Goal: Transaction & Acquisition: Download file/media

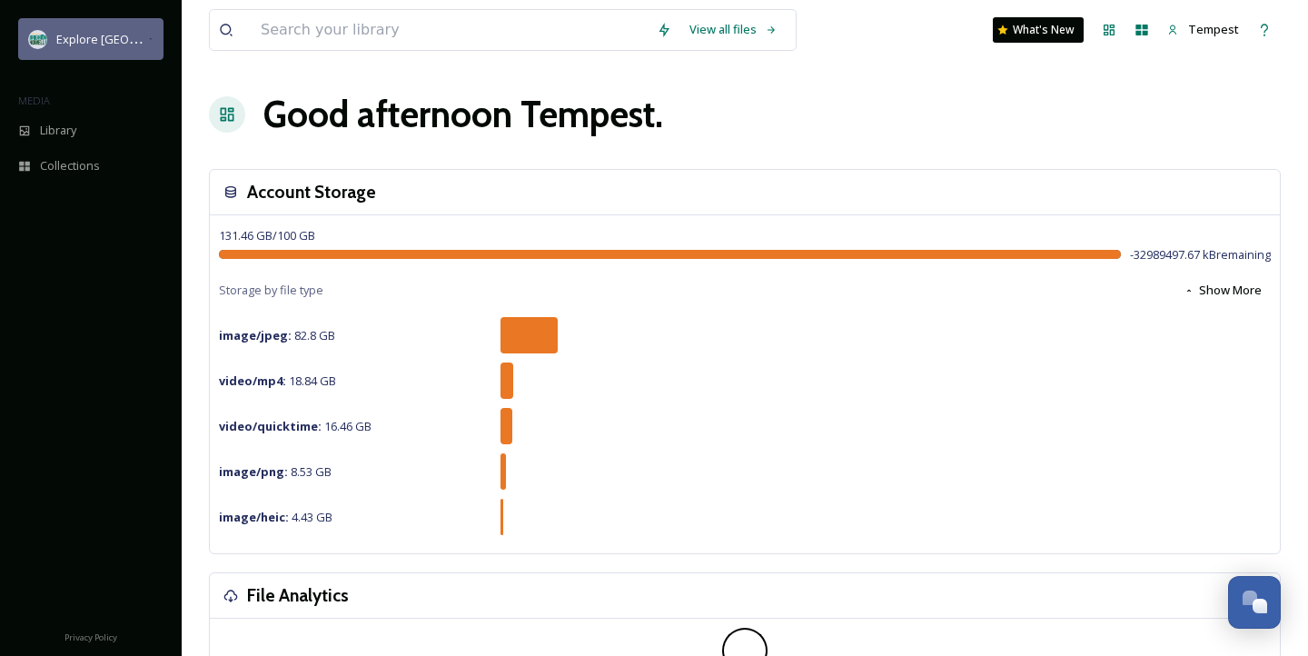
click at [98, 48] on div "Explore [GEOGRAPHIC_DATA][PERSON_NAME]" at bounding box center [102, 39] width 92 height 22
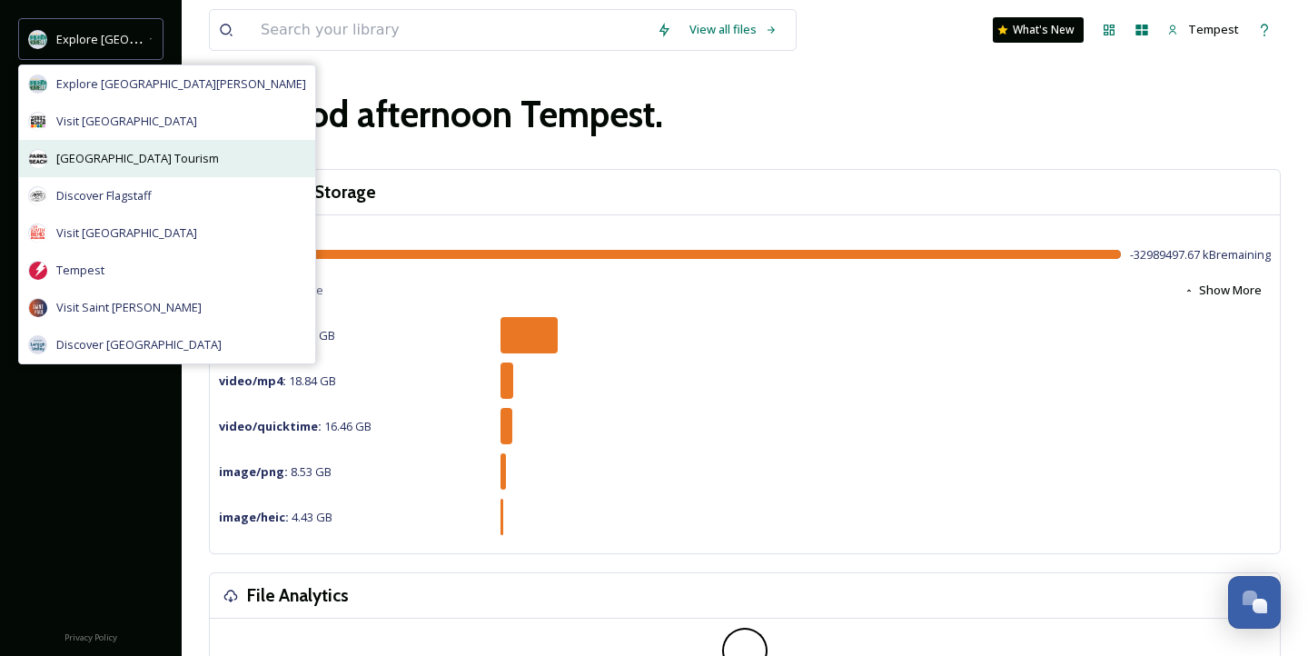
click at [176, 154] on span "[GEOGRAPHIC_DATA] Tourism" at bounding box center [137, 158] width 163 height 17
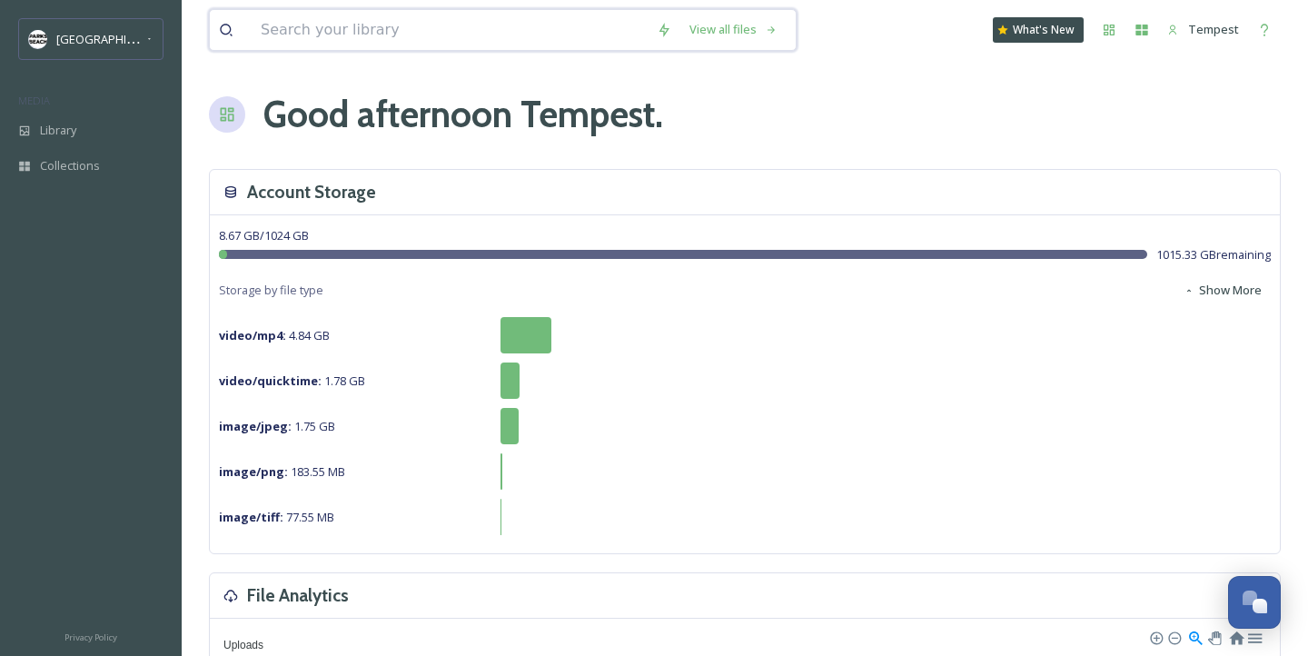
click at [318, 15] on input at bounding box center [450, 30] width 396 height 40
click at [245, 35] on div at bounding box center [433, 30] width 429 height 40
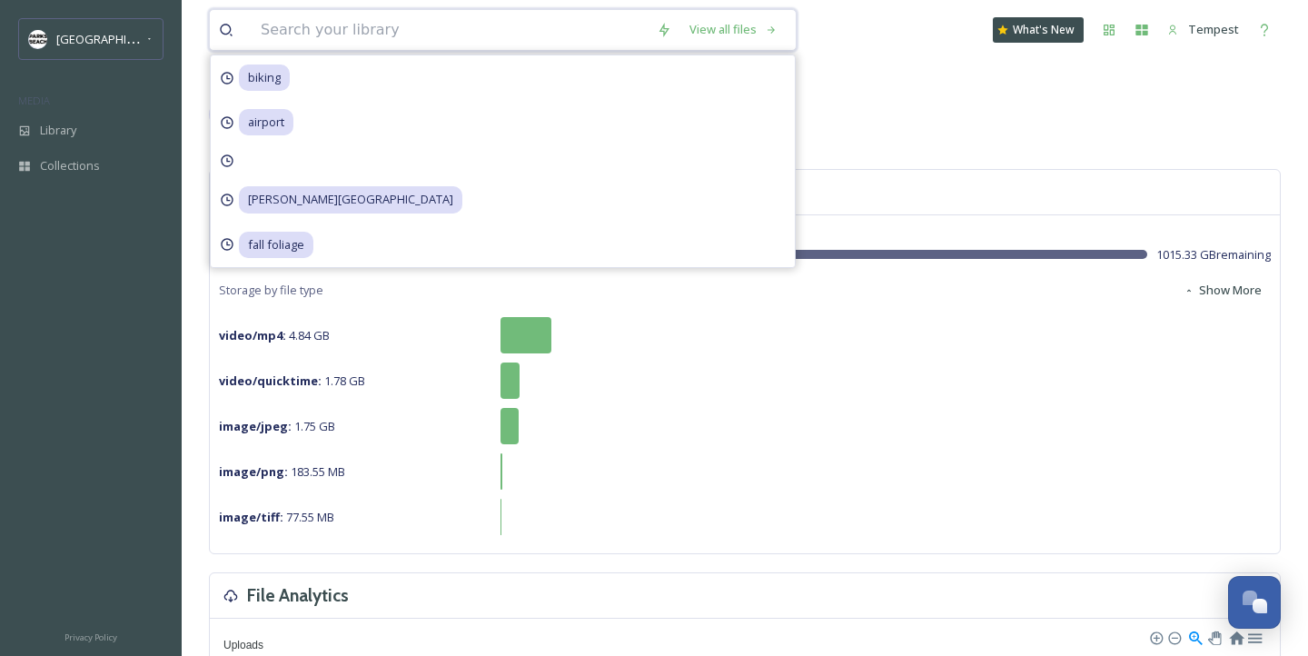
click at [393, 29] on input at bounding box center [450, 30] width 396 height 40
type input "fall"
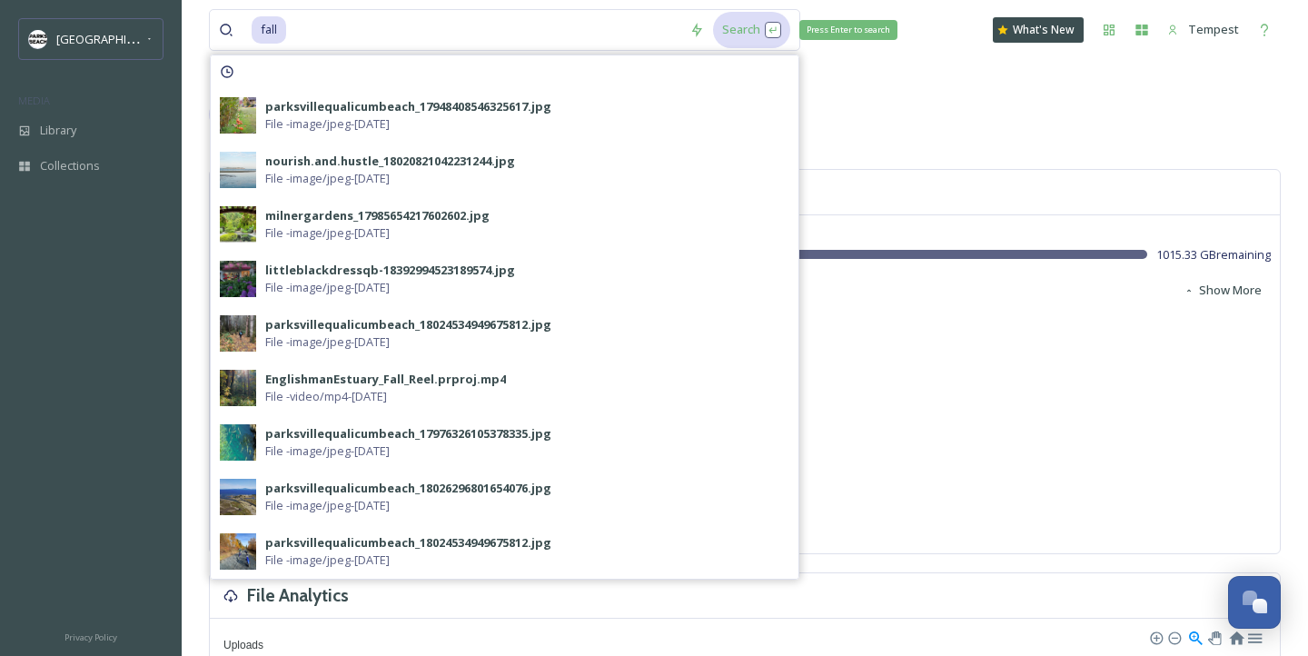
click at [734, 35] on div "Search Press Enter to search" at bounding box center [751, 29] width 77 height 35
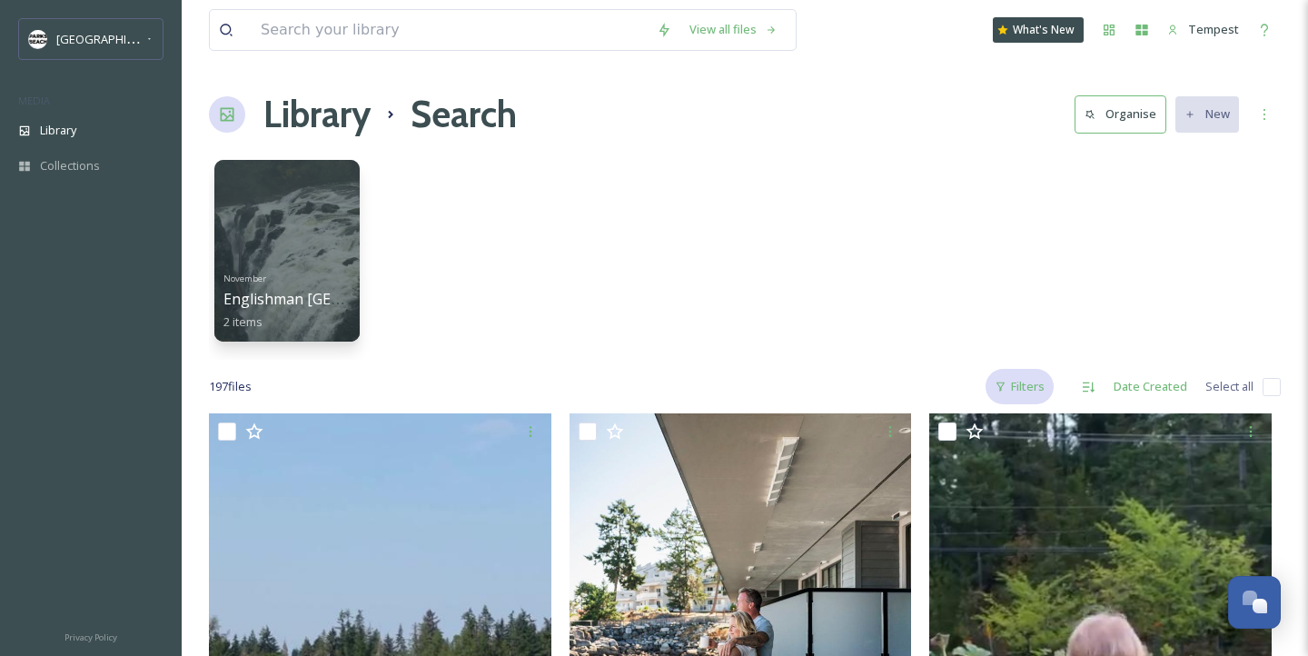
click at [1027, 377] on div "Filters" at bounding box center [1020, 386] width 68 height 35
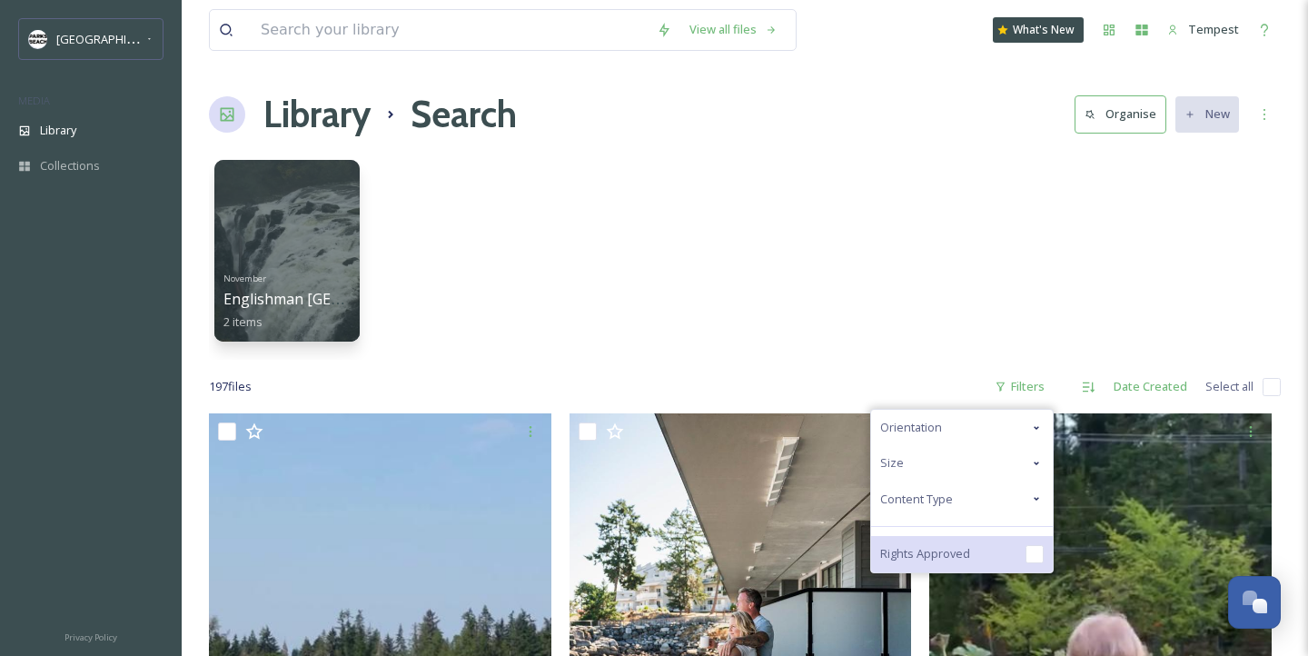
click at [956, 540] on div "Rights Approved" at bounding box center [962, 554] width 182 height 36
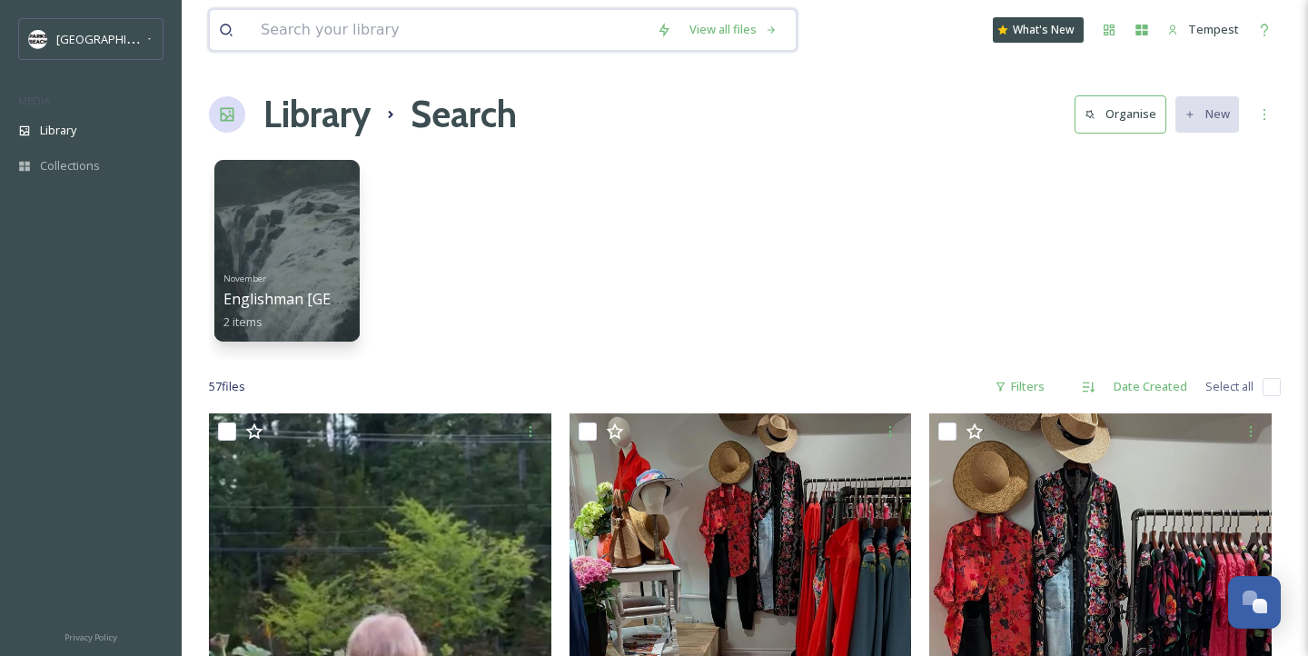
click at [494, 26] on input at bounding box center [450, 30] width 396 height 40
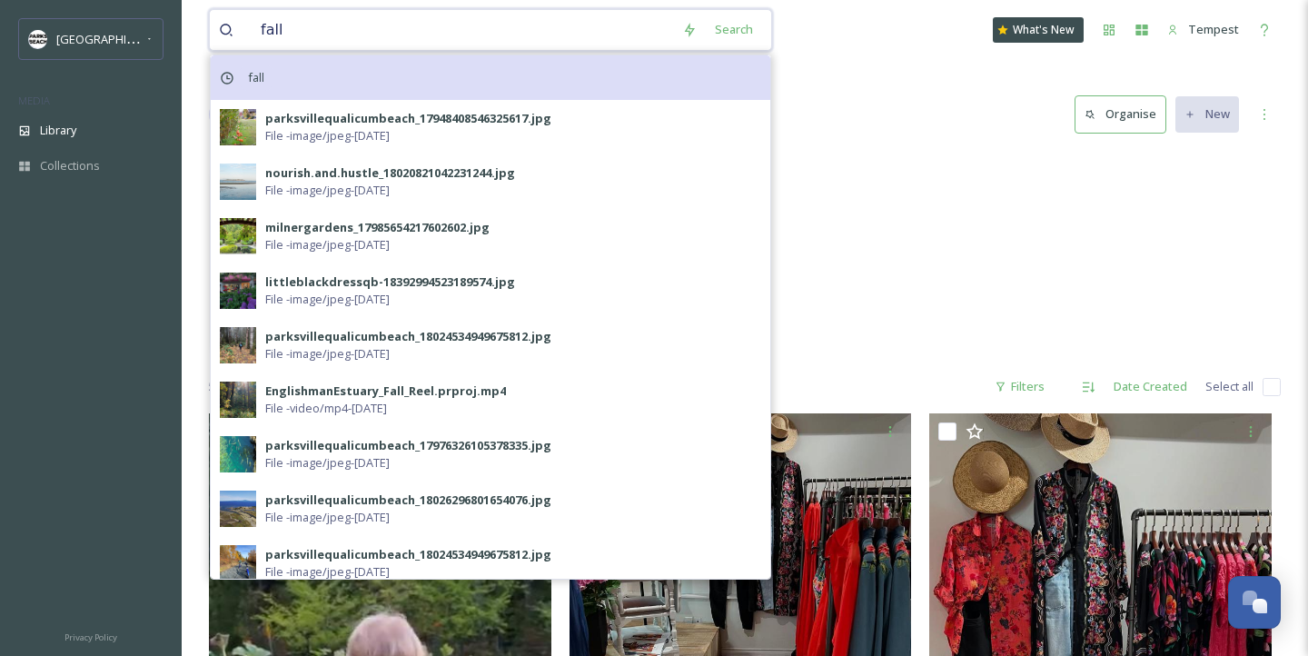
type input "fall"
click at [269, 79] on span "fall" at bounding box center [256, 78] width 35 height 26
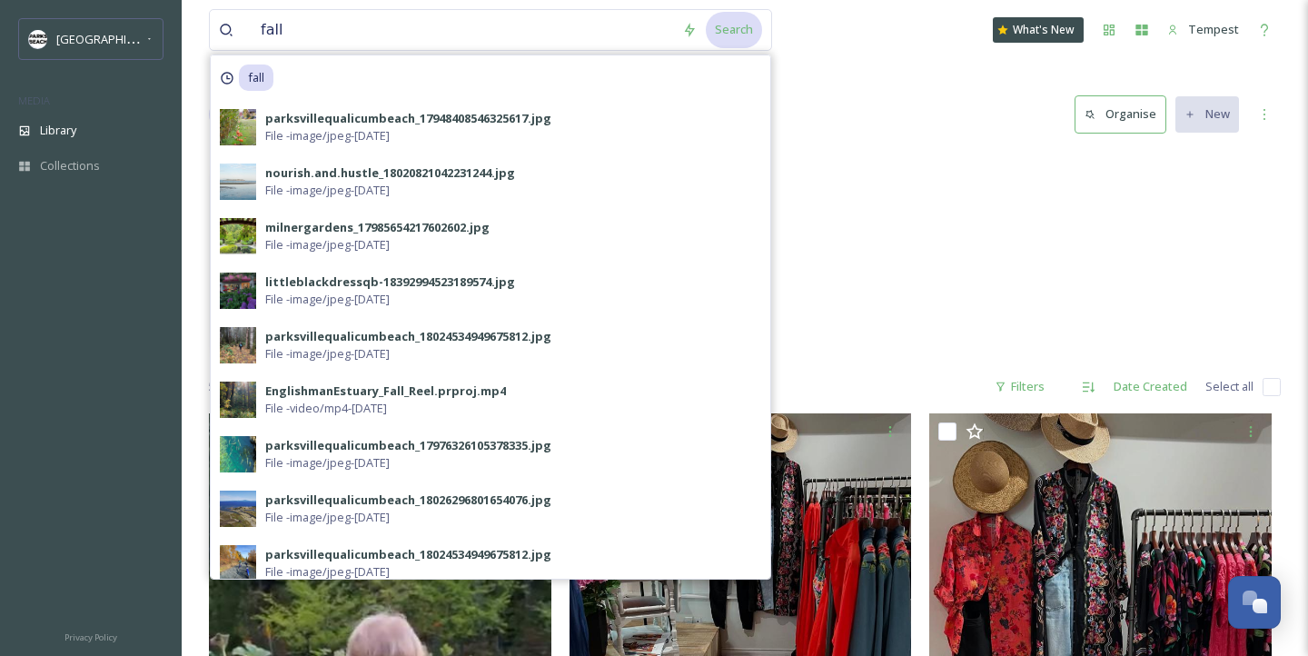
click at [720, 25] on div "Search" at bounding box center [734, 29] width 56 height 35
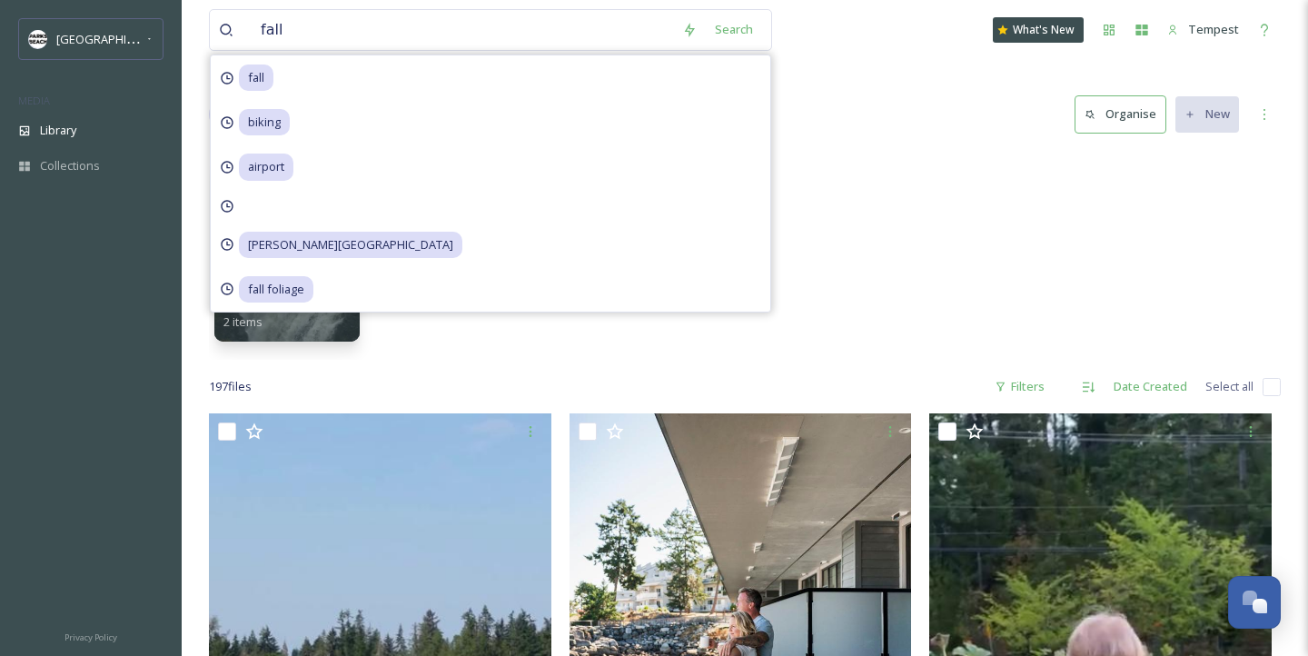
click at [995, 201] on div "November Englishman [GEOGRAPHIC_DATA] 2 items" at bounding box center [745, 255] width 1072 height 209
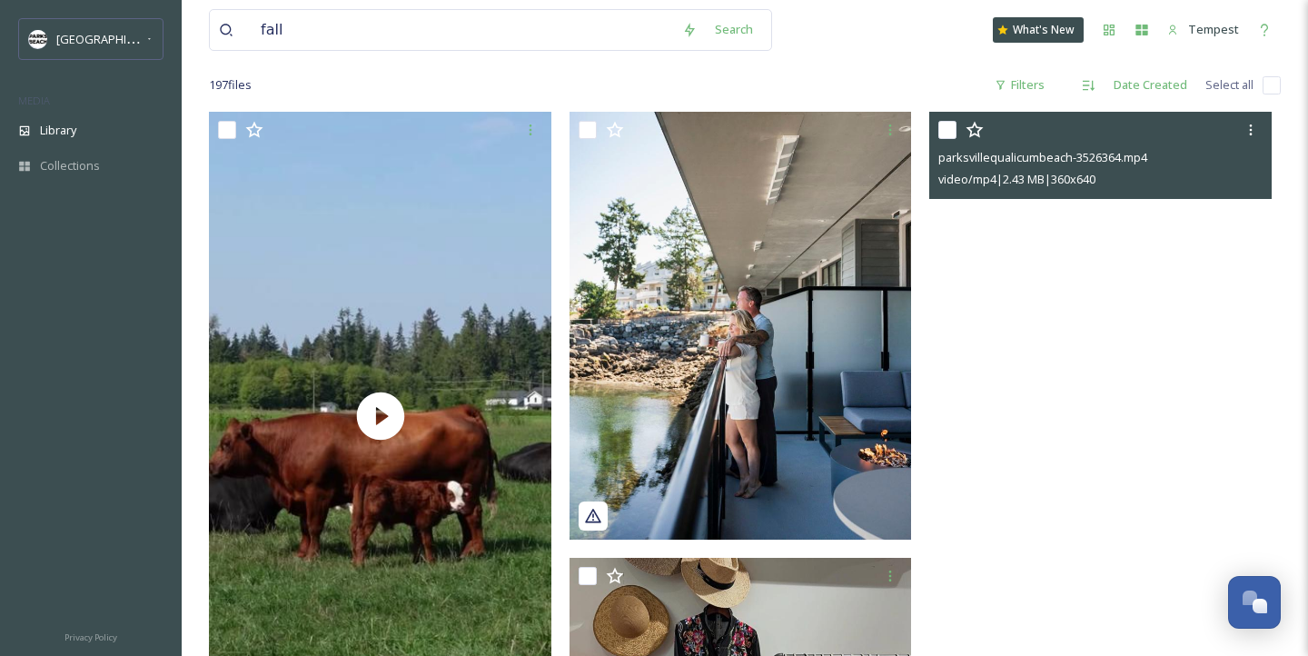
scroll to position [266, 0]
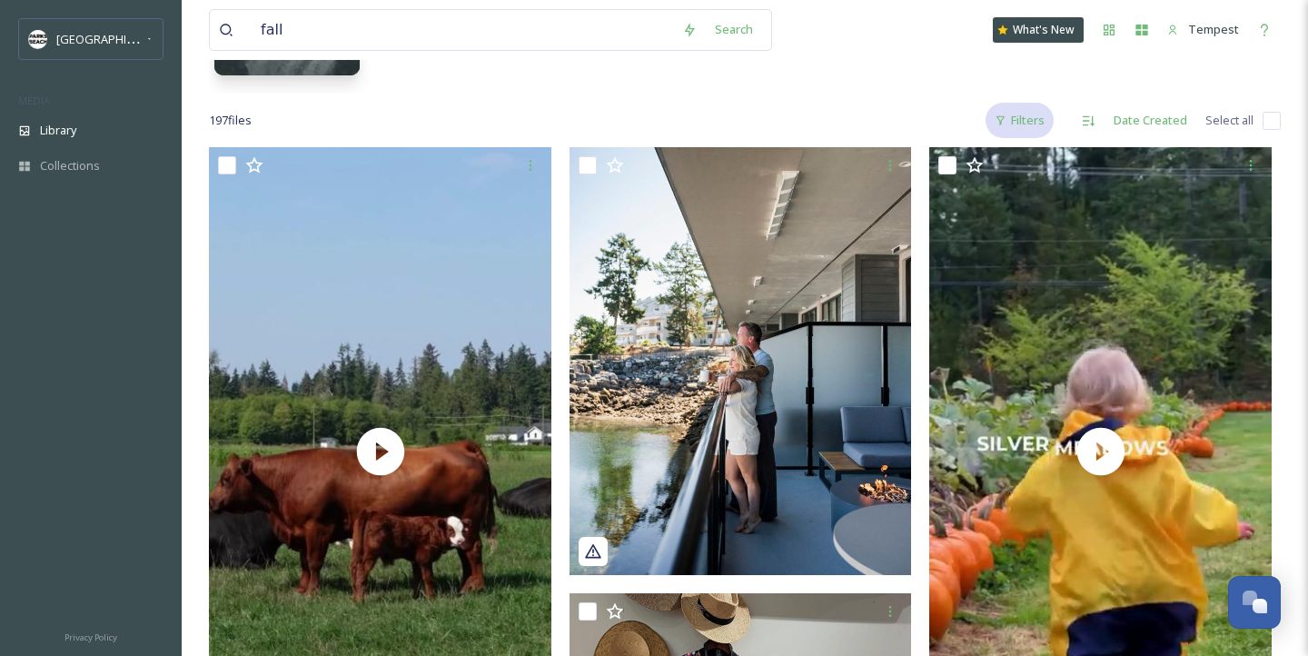
click at [1041, 119] on div "Filters" at bounding box center [1020, 120] width 68 height 35
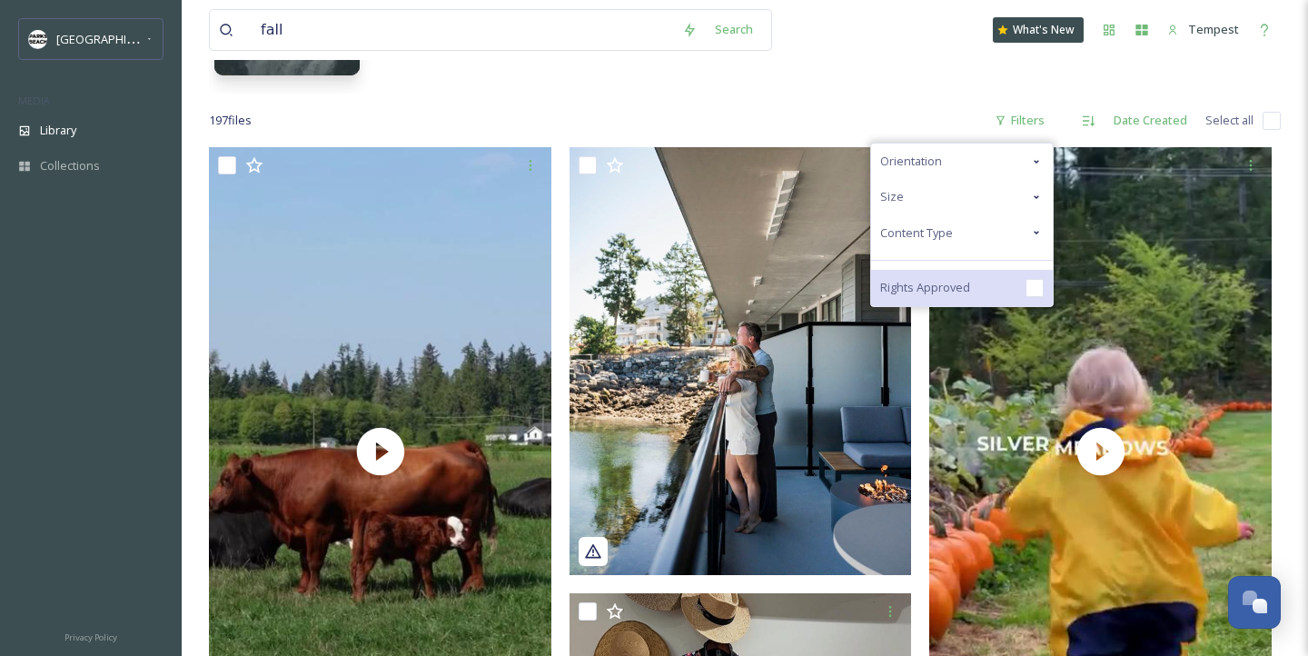
click at [1039, 285] on input "checkbox" at bounding box center [1035, 288] width 18 height 18
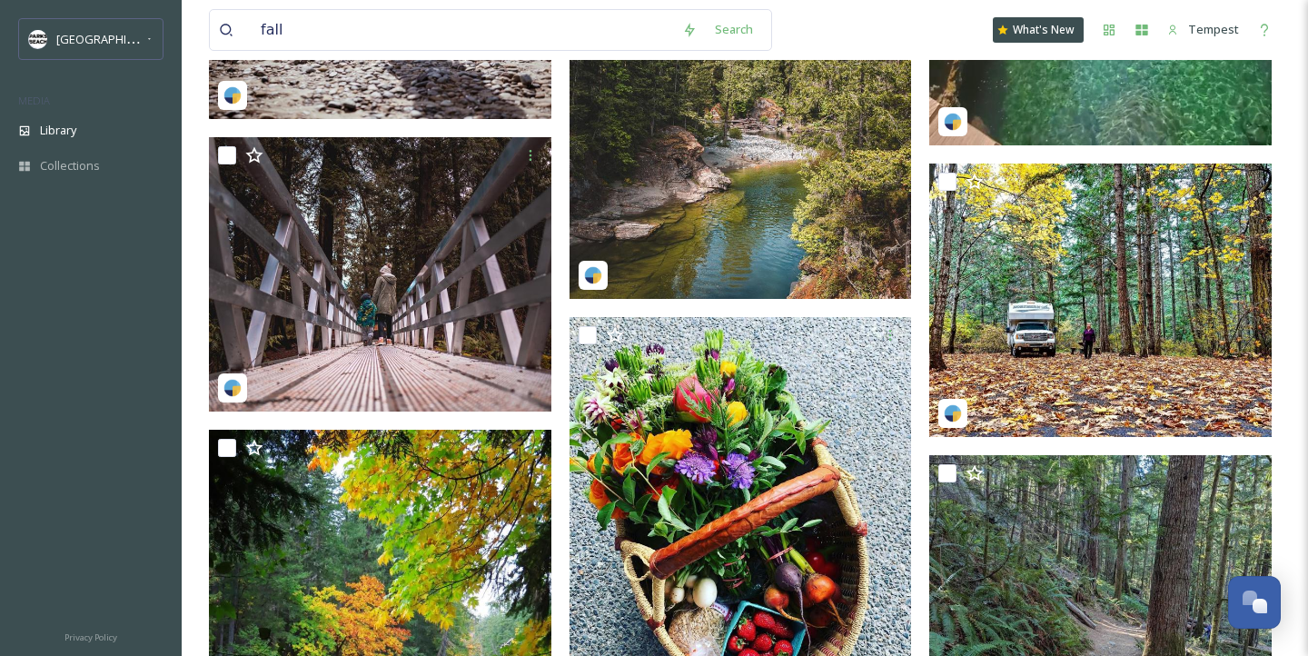
scroll to position [2244, 0]
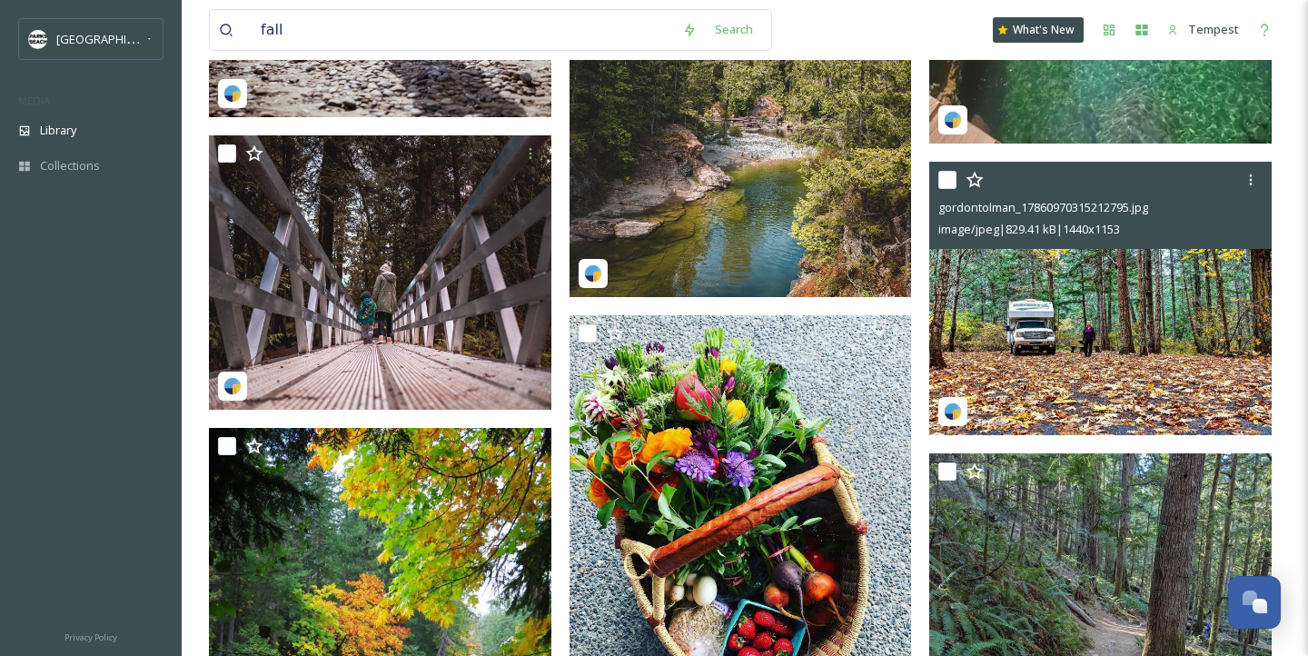
click at [1128, 374] on img at bounding box center [1101, 299] width 343 height 274
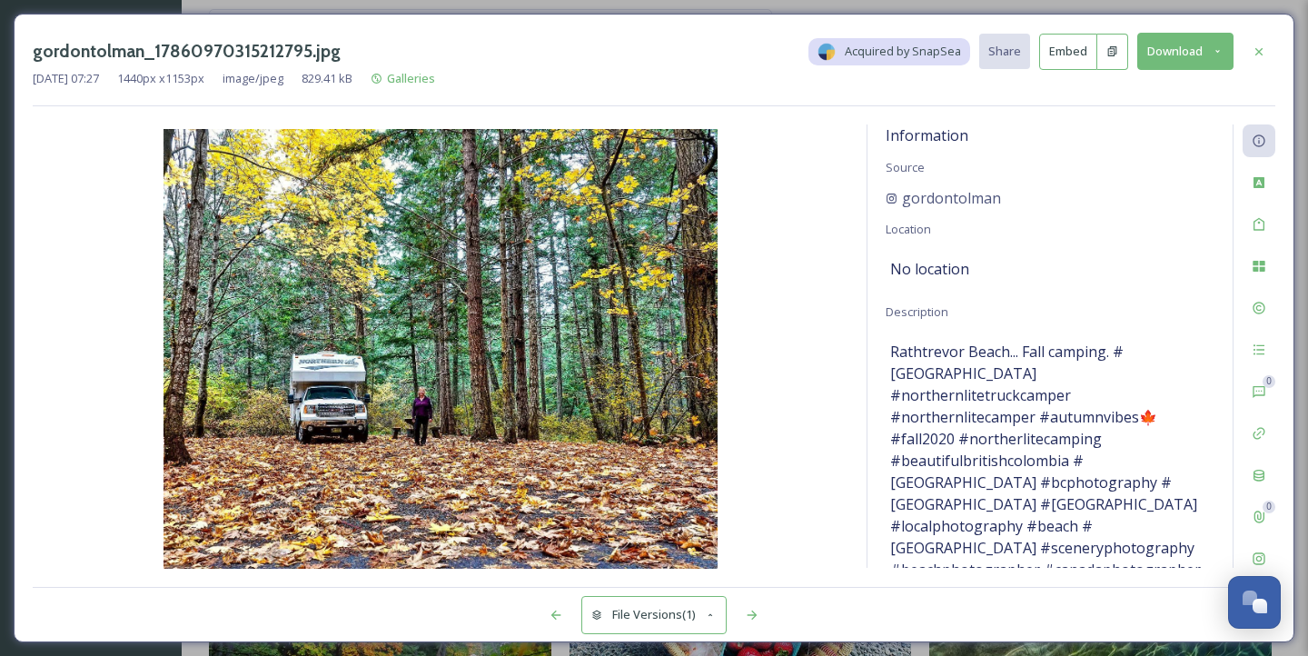
click at [1165, 55] on button "Download" at bounding box center [1186, 51] width 96 height 37
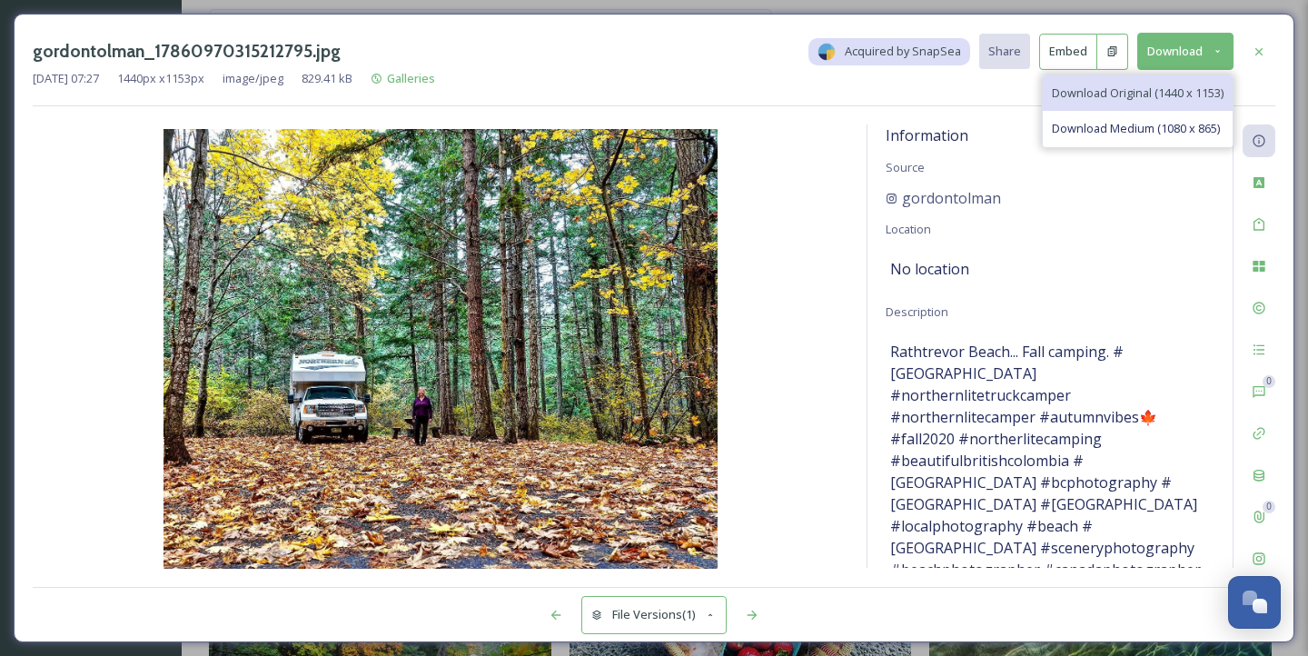
click at [1113, 94] on span "Download Original (1440 x 1153)" at bounding box center [1138, 93] width 172 height 17
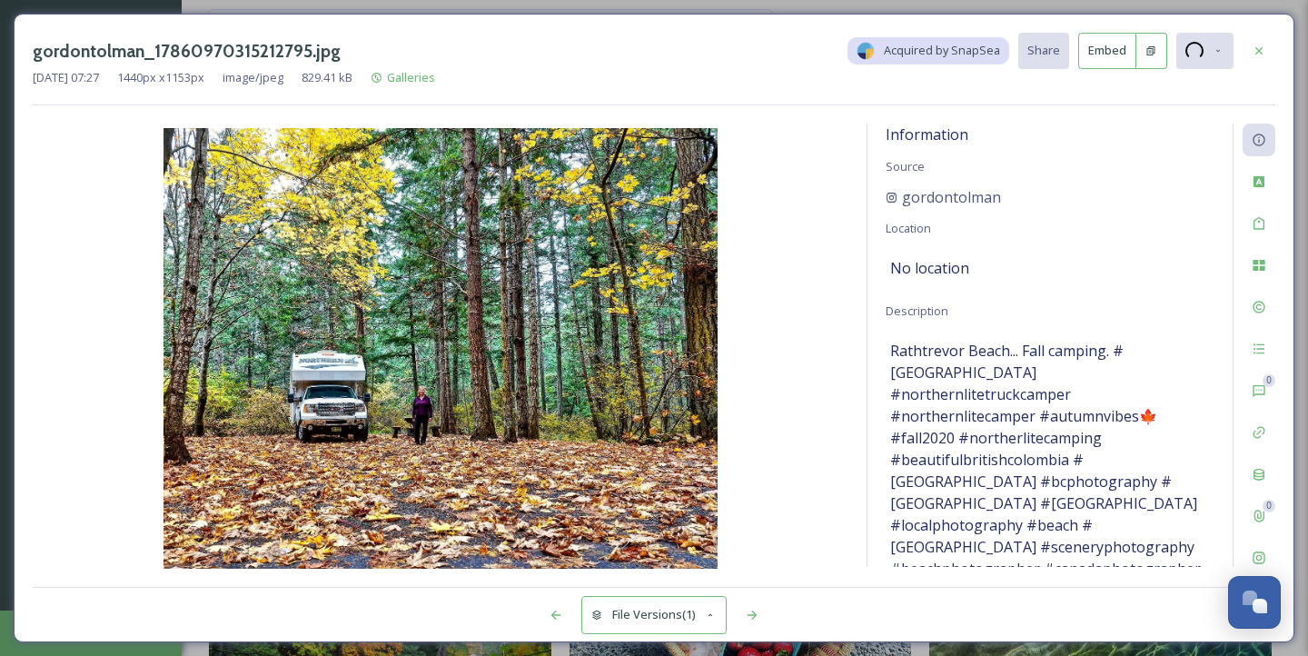
scroll to position [107, 0]
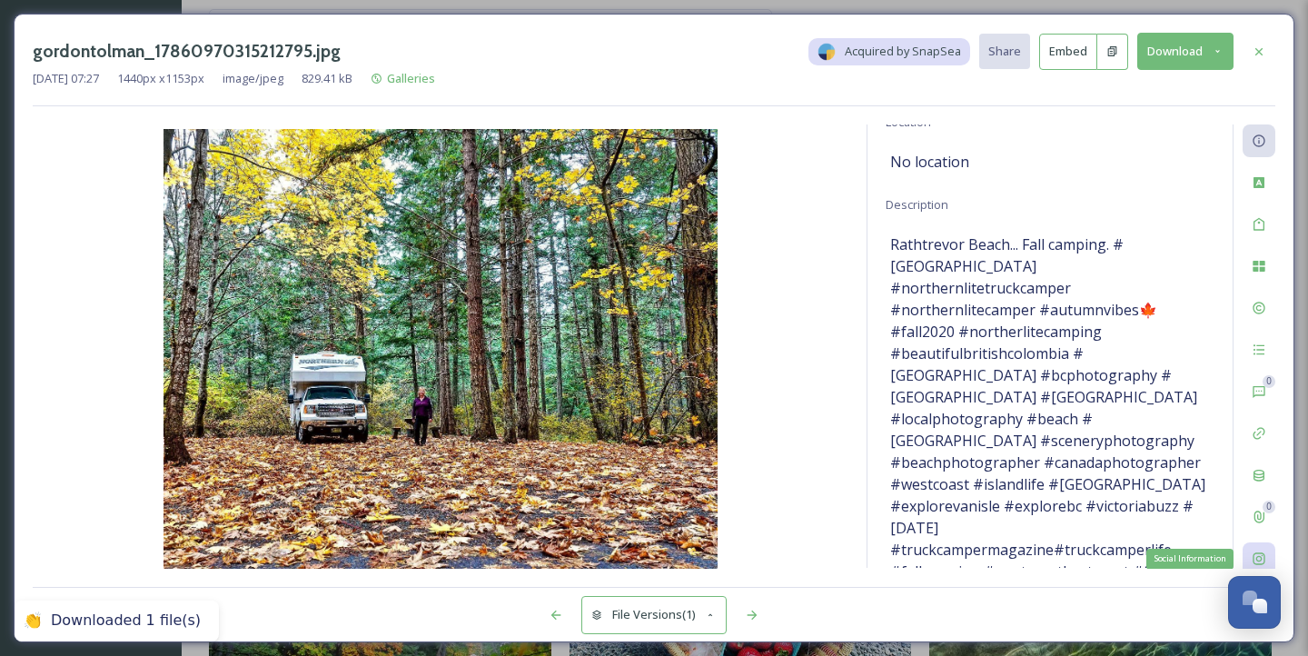
click at [1267, 557] on div "Social Information" at bounding box center [1259, 558] width 33 height 33
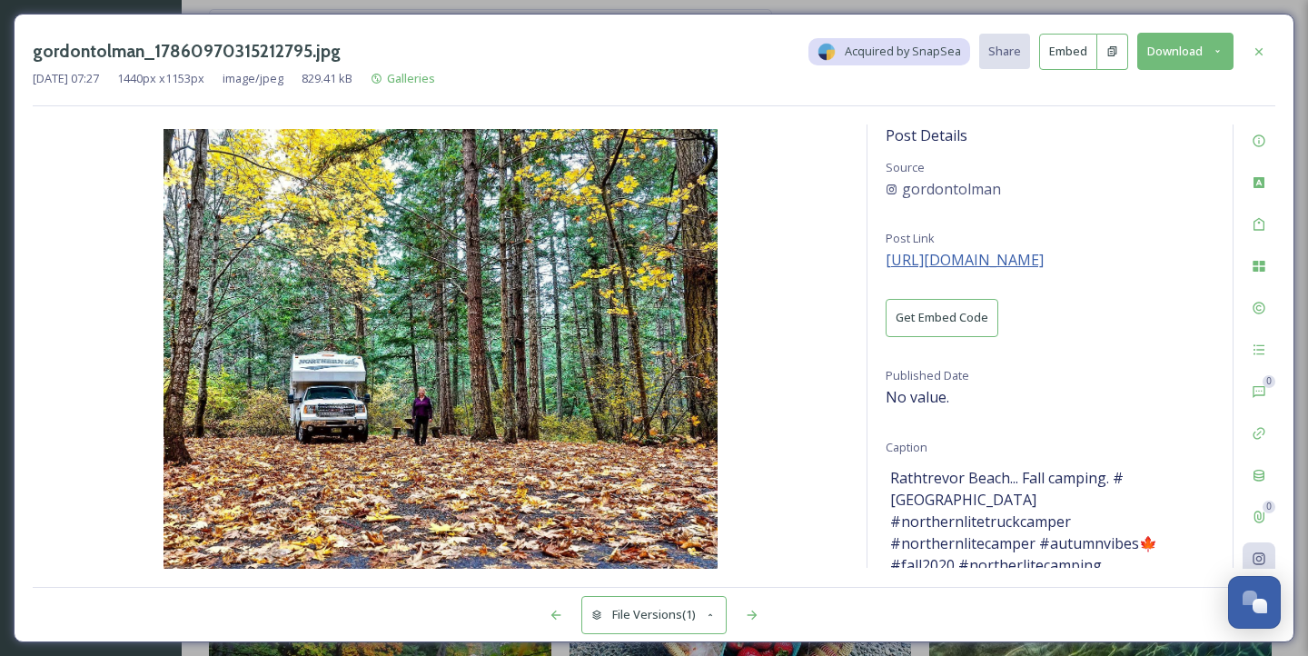
click at [970, 261] on span "[URL][DOMAIN_NAME]" at bounding box center [965, 260] width 158 height 20
click at [1264, 60] on div at bounding box center [1259, 51] width 33 height 33
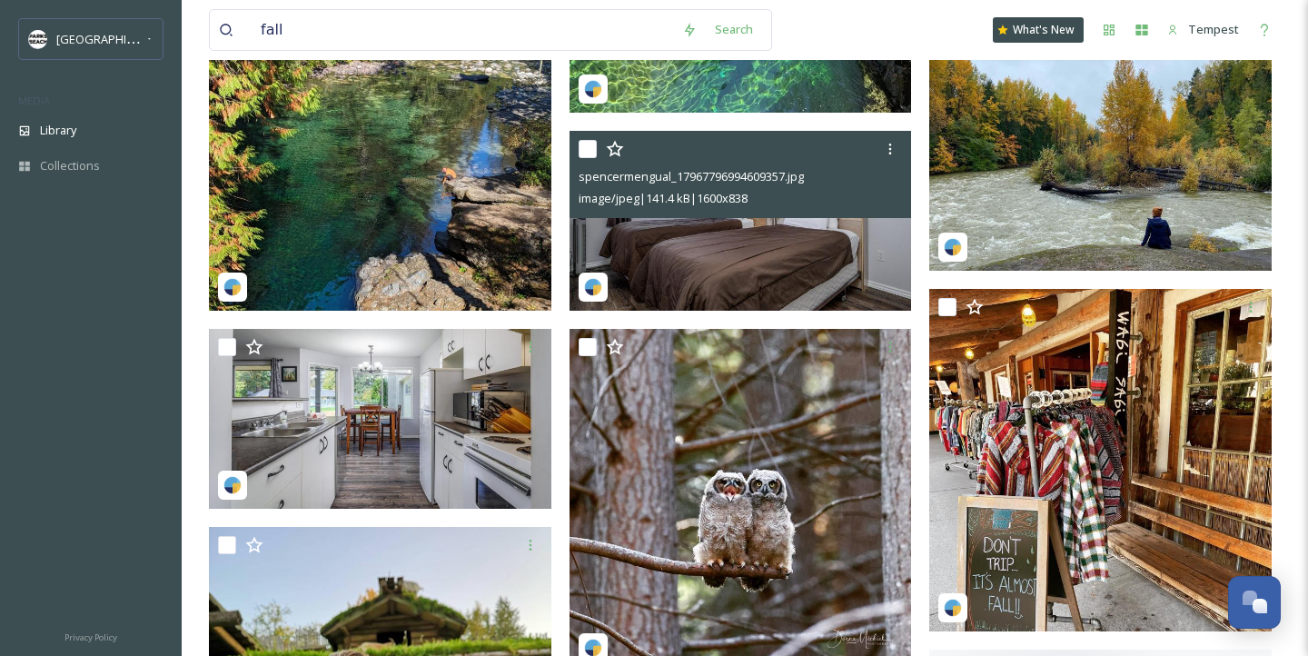
scroll to position [3958, 0]
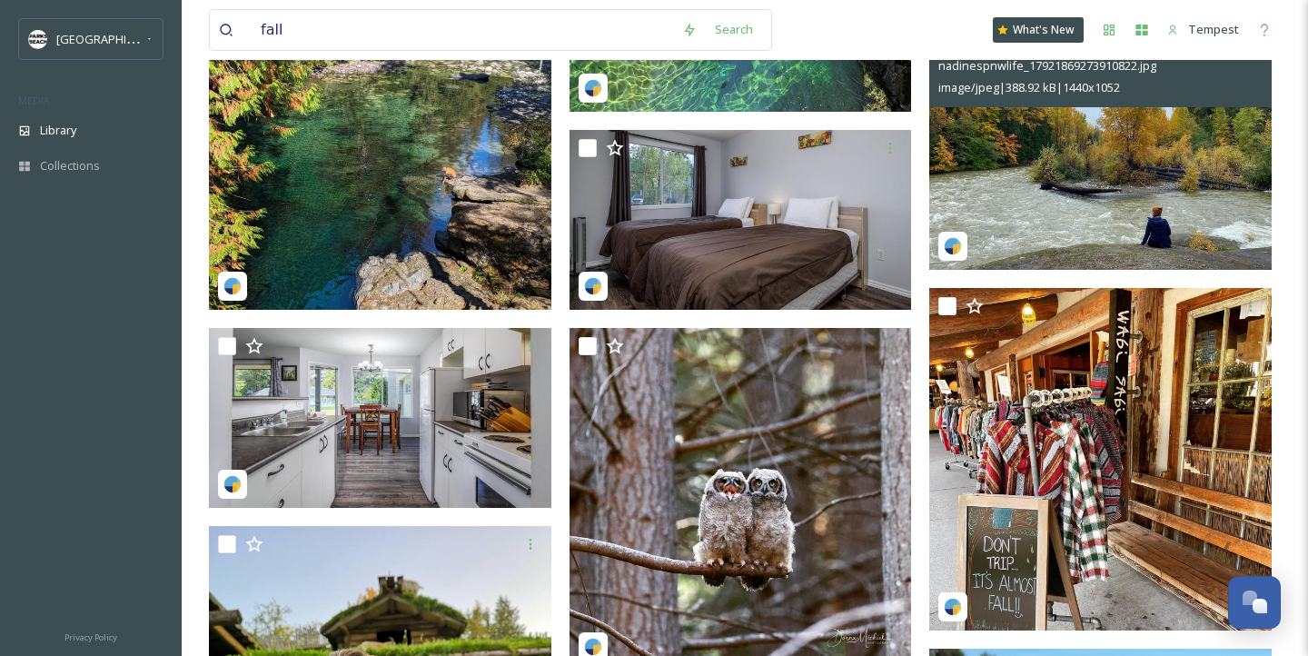
click at [1107, 217] on img at bounding box center [1101, 145] width 343 height 250
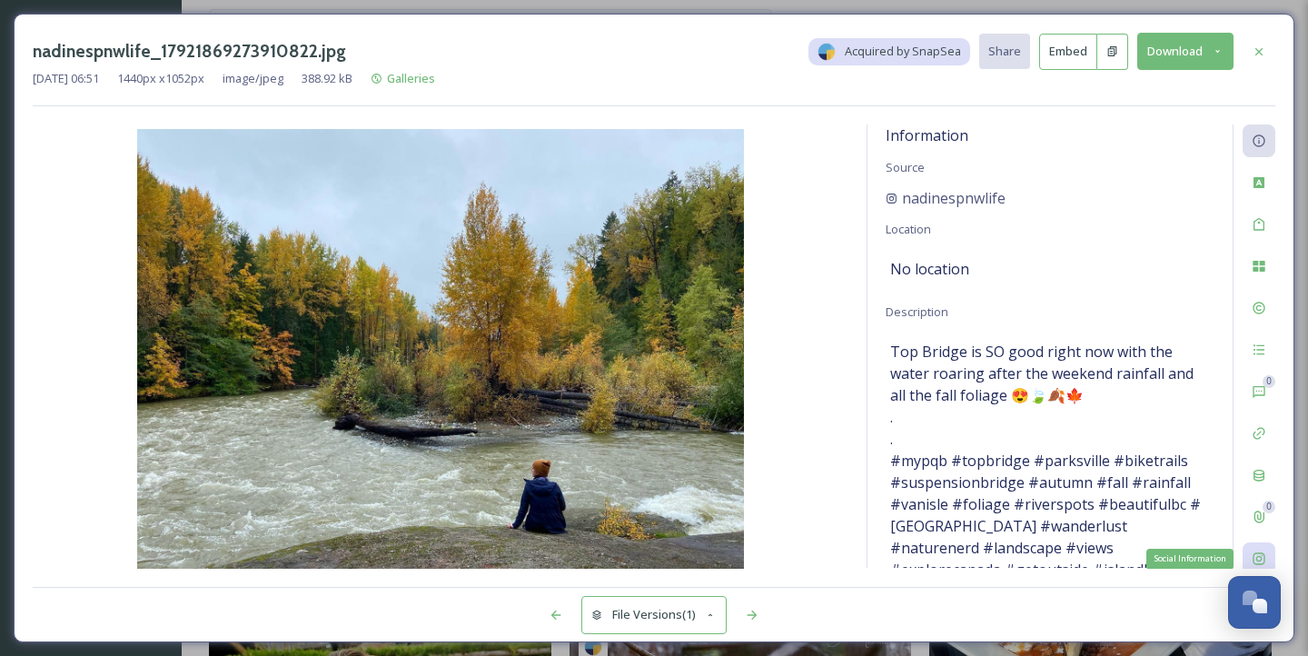
click at [1265, 556] on icon at bounding box center [1259, 559] width 12 height 12
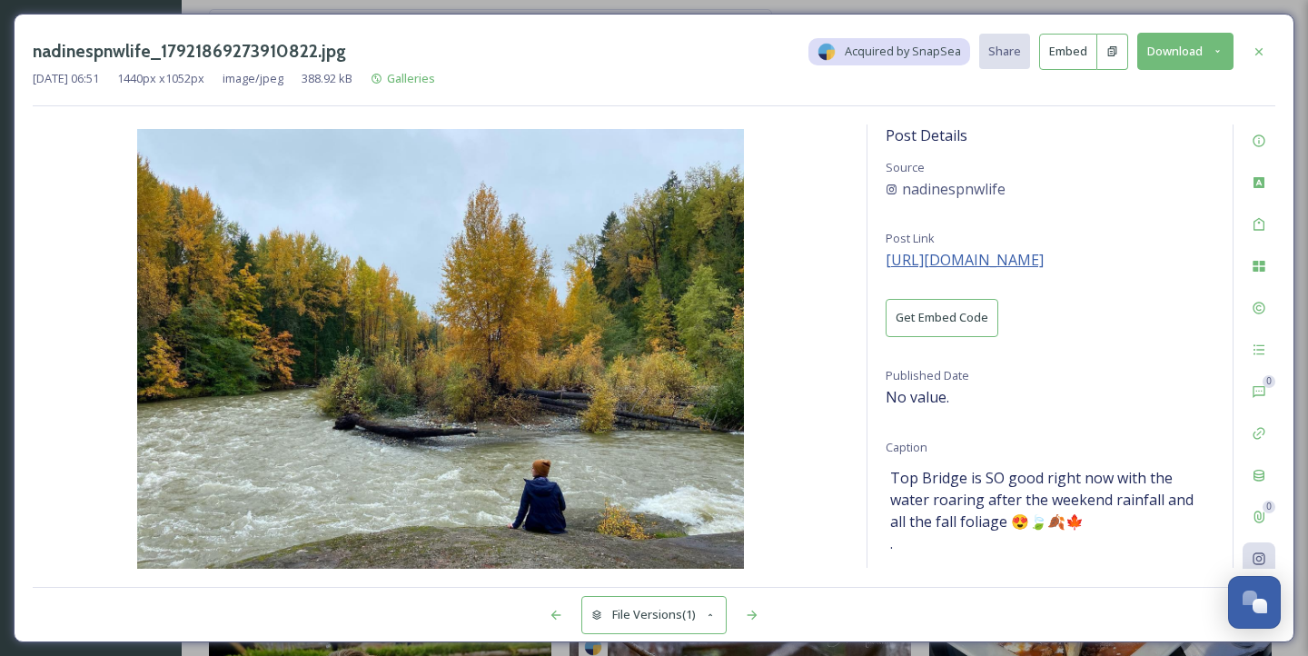
click at [1020, 263] on span "[URL][DOMAIN_NAME]" at bounding box center [965, 260] width 158 height 20
click at [1168, 50] on button "Download" at bounding box center [1186, 51] width 96 height 37
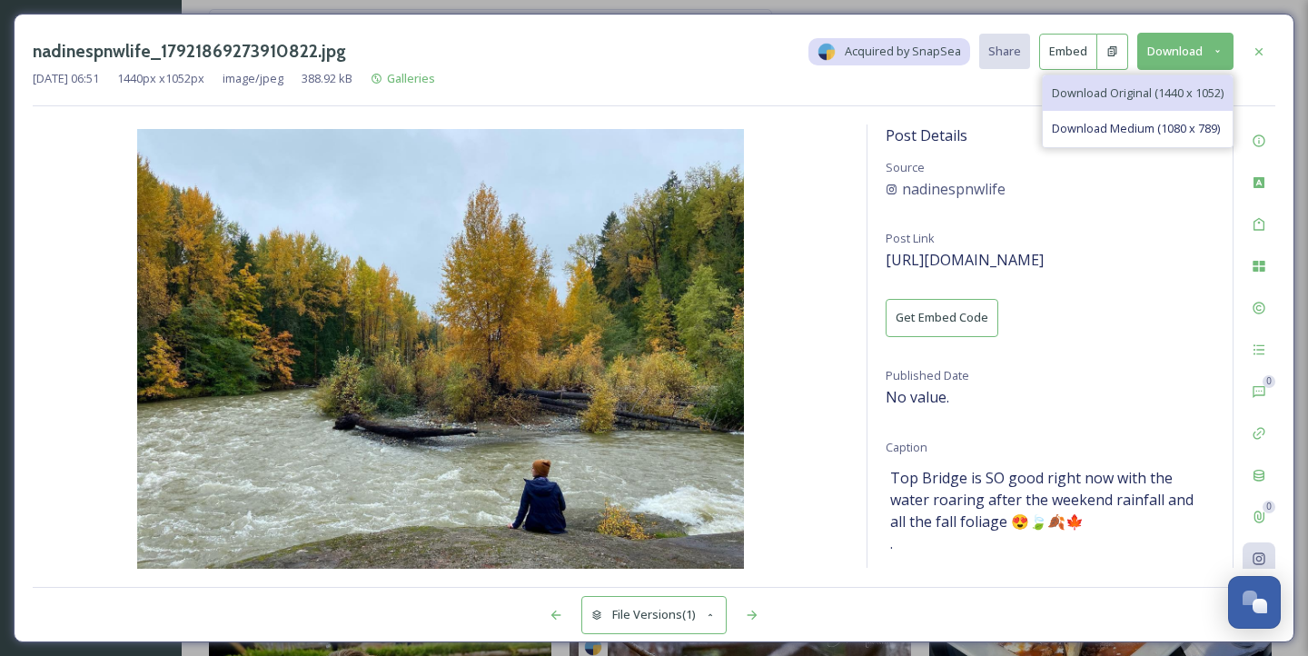
click at [1112, 99] on span "Download Original (1440 x 1052)" at bounding box center [1138, 93] width 172 height 17
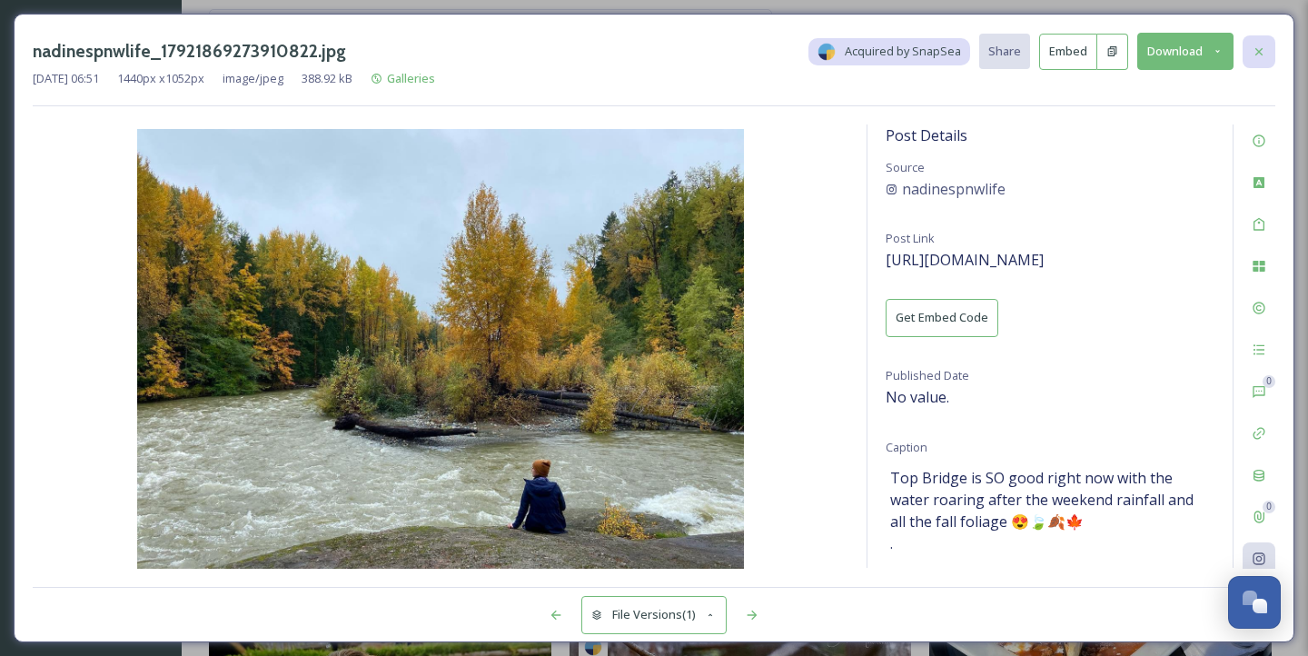
click at [1262, 53] on icon at bounding box center [1259, 50] width 7 height 7
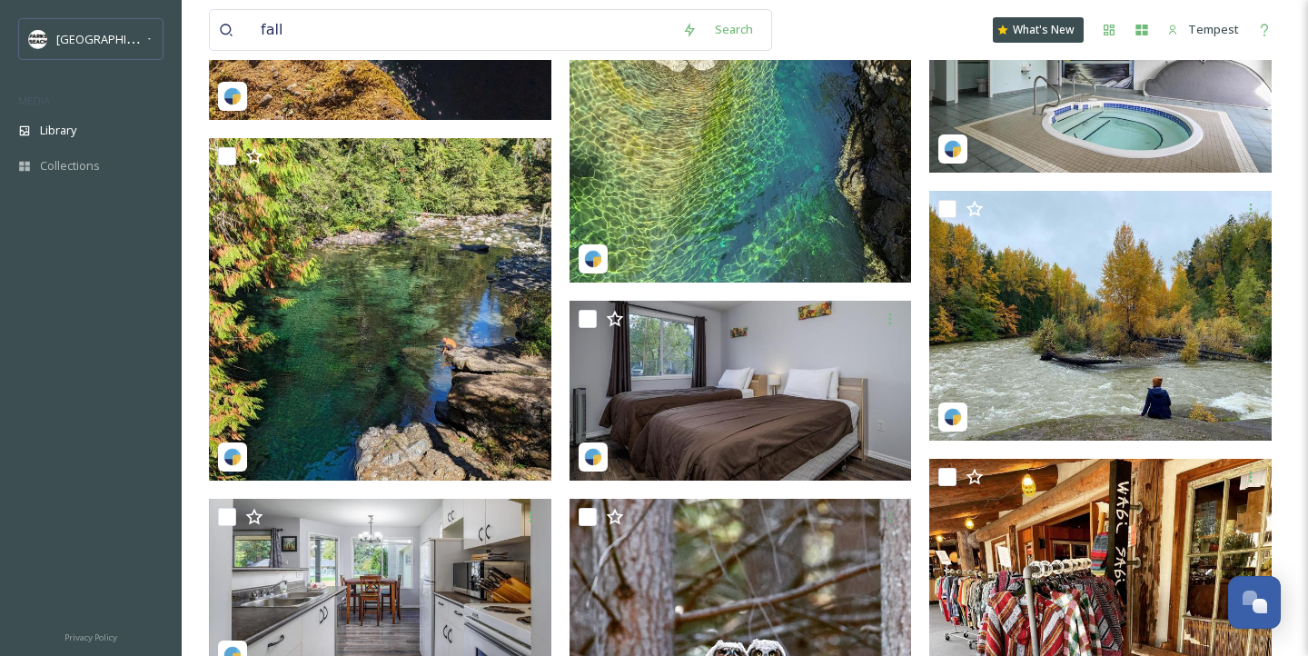
scroll to position [3895, 0]
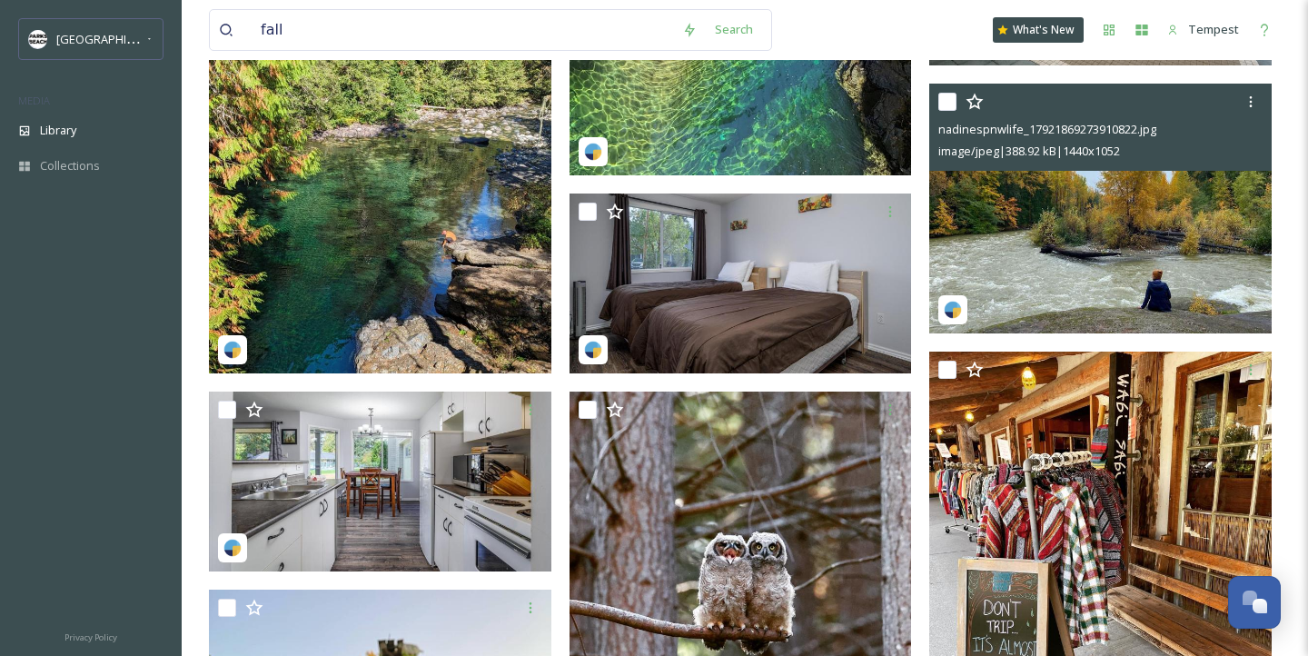
click at [1024, 237] on img at bounding box center [1101, 209] width 343 height 250
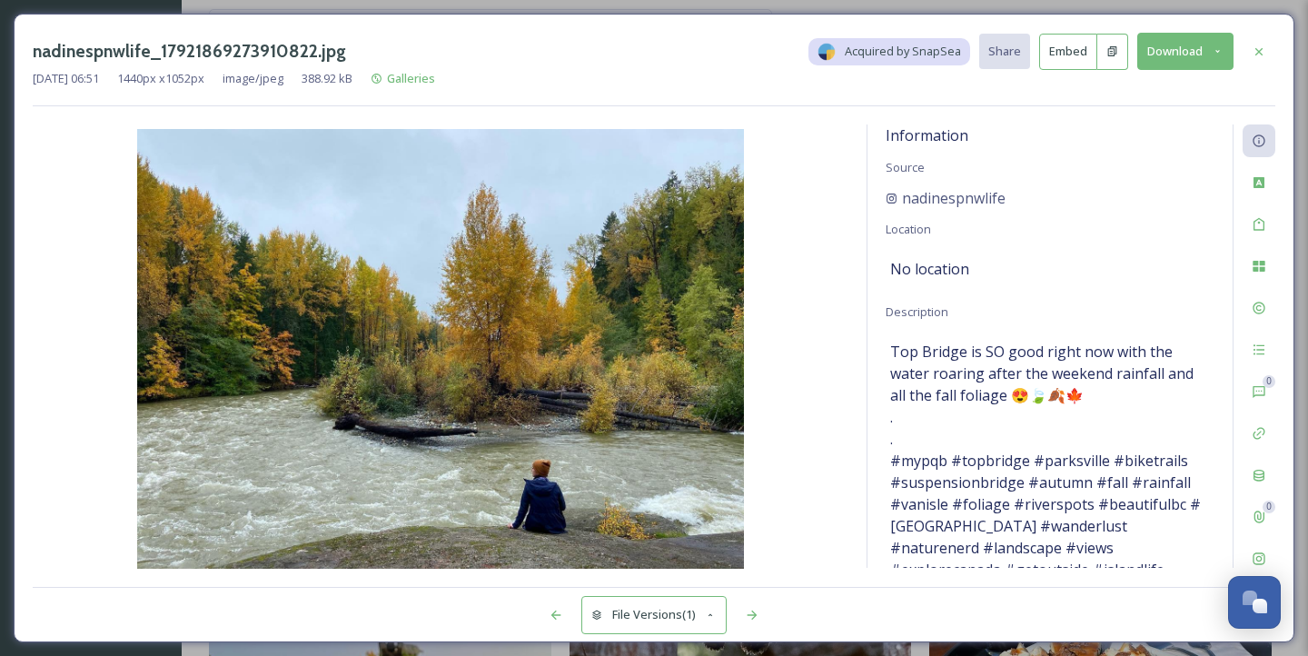
click at [884, 645] on div "nadinespnwlife_17921869273910822.jpg Acquired by SnapSea Share Embed Download […" at bounding box center [654, 328] width 1308 height 656
click at [1254, 52] on icon at bounding box center [1259, 52] width 15 height 15
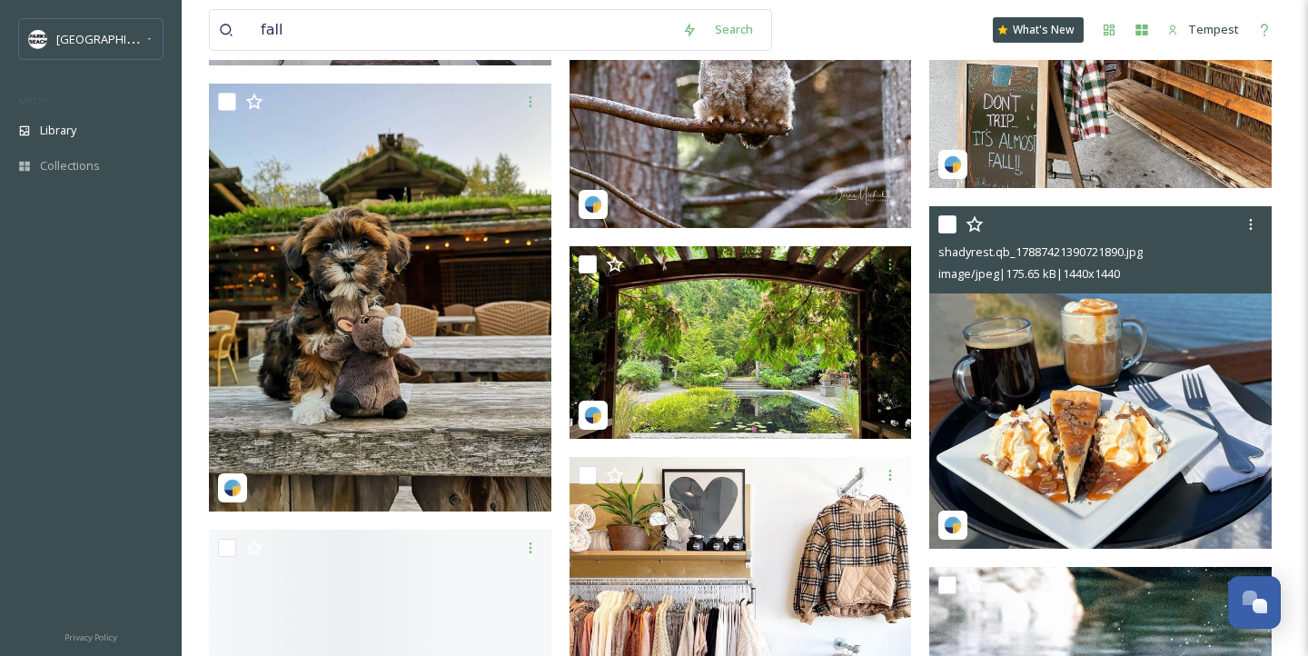
scroll to position [4399, 0]
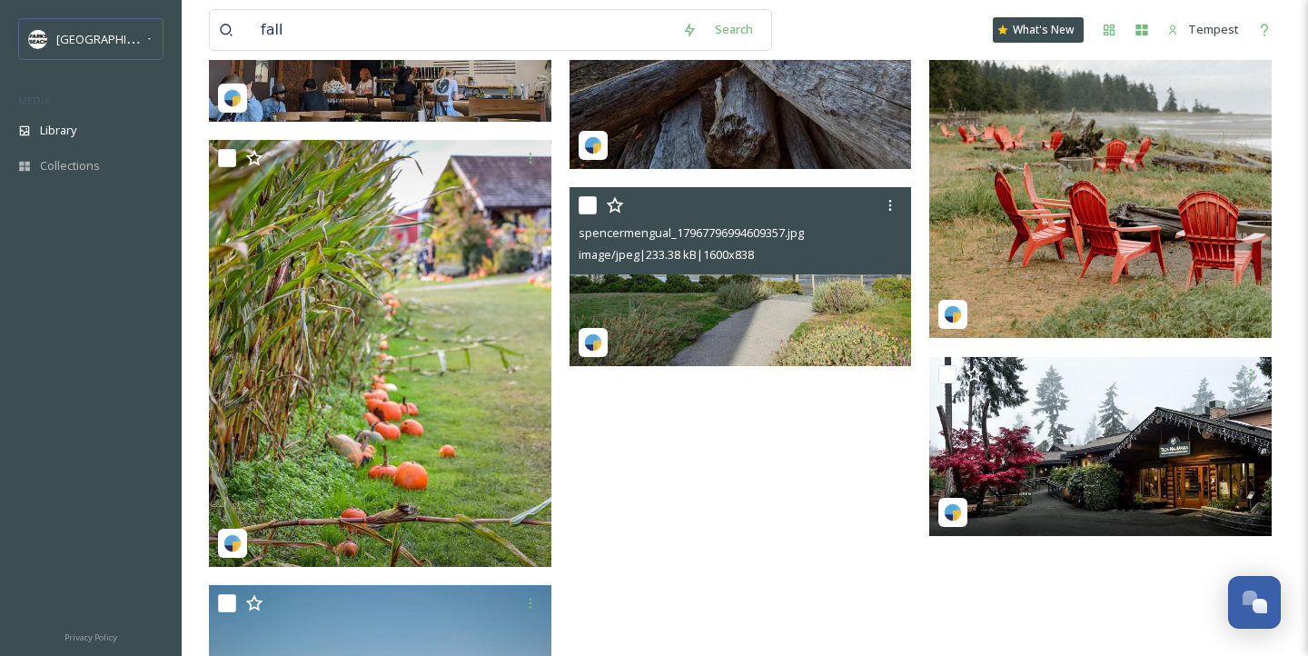
scroll to position [6597, 0]
